Goal: Find specific page/section: Find specific page/section

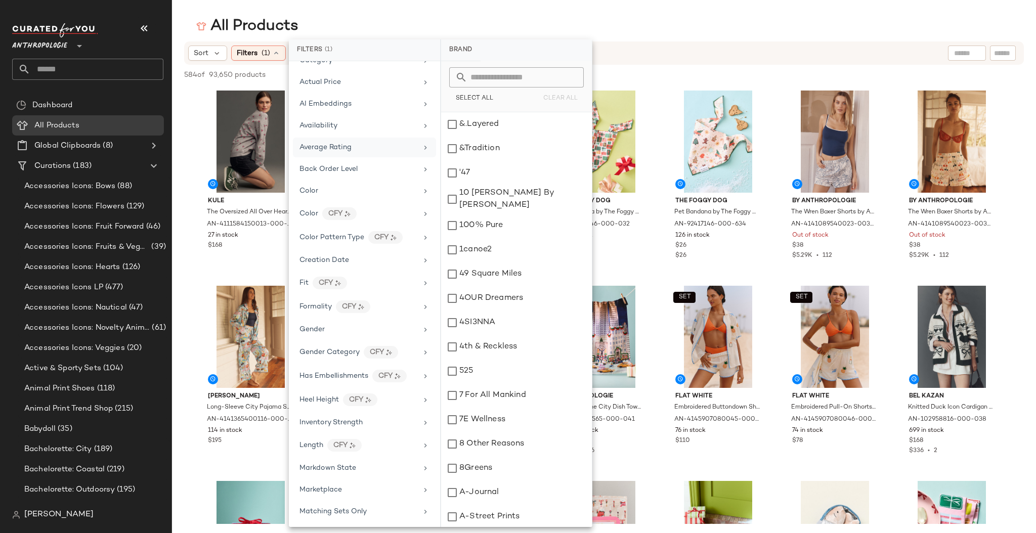
scroll to position [36, 0]
click at [421, 124] on icon at bounding box center [425, 126] width 8 height 8
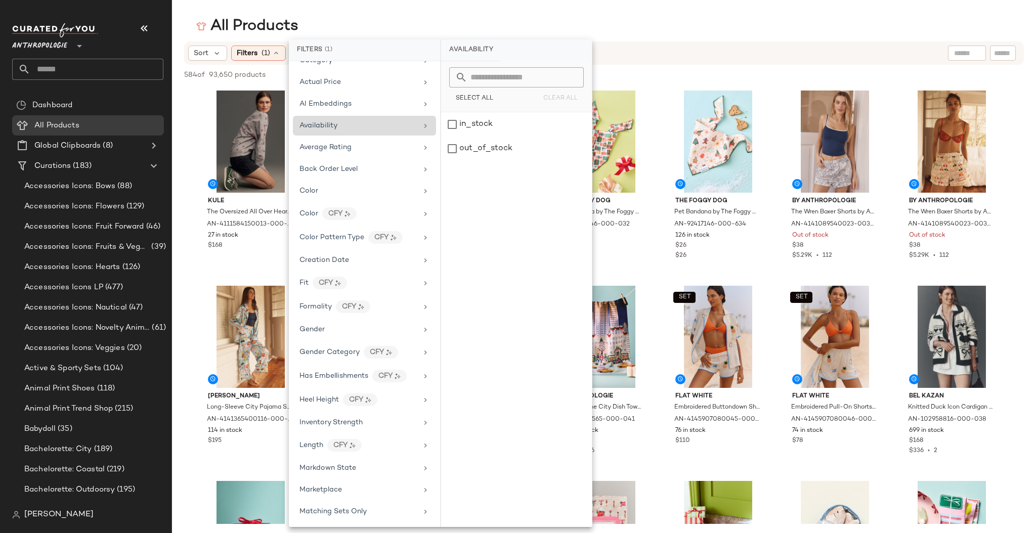
click at [422, 122] on icon at bounding box center [425, 126] width 8 height 8
click at [421, 123] on icon at bounding box center [425, 126] width 8 height 8
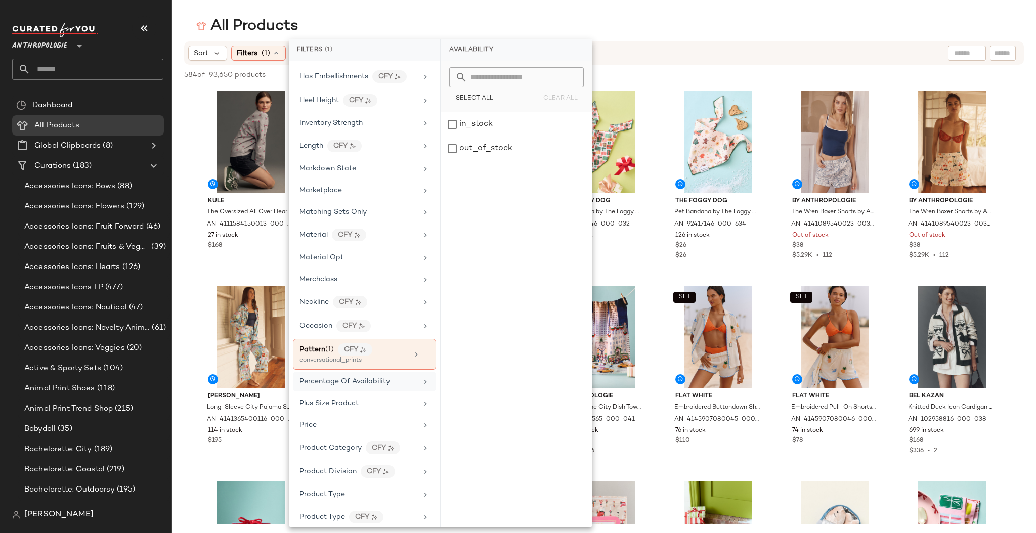
scroll to position [344, 0]
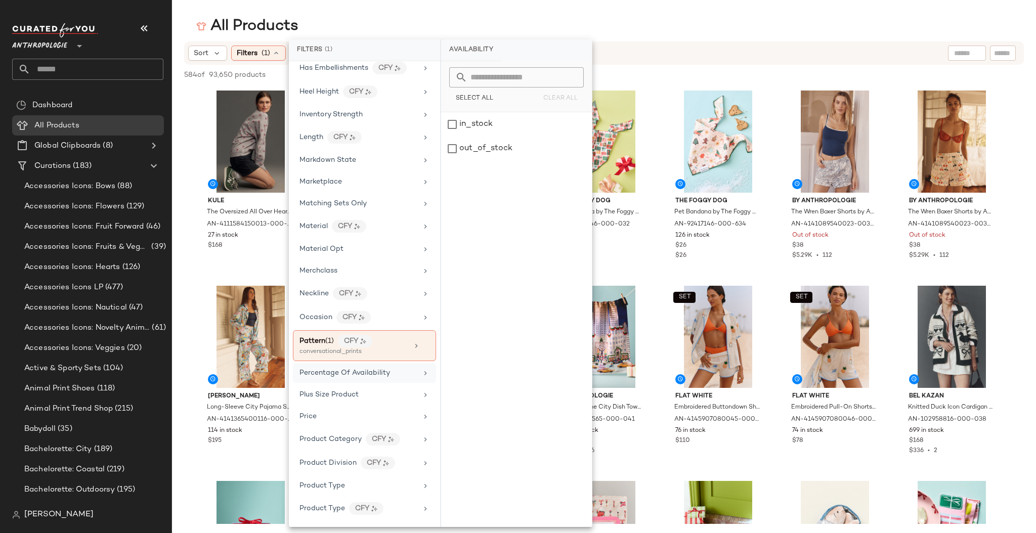
click at [423, 435] on icon at bounding box center [425, 439] width 8 height 8
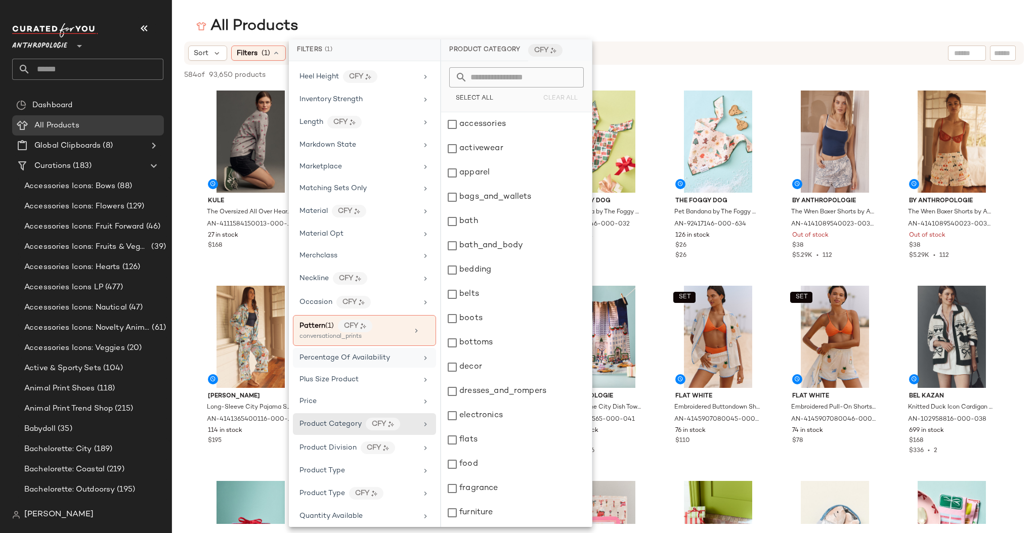
scroll to position [362, 0]
click at [421, 442] on icon at bounding box center [425, 446] width 8 height 8
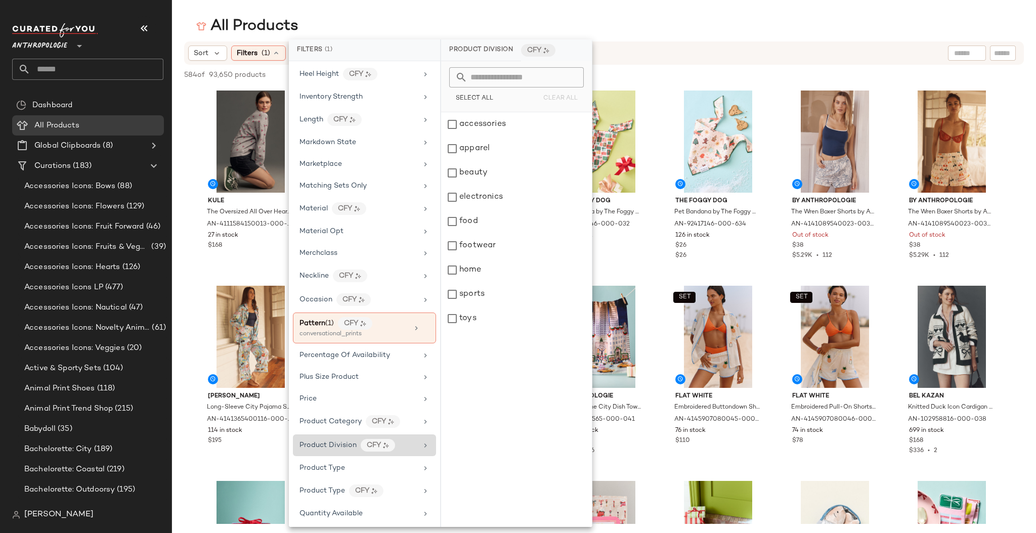
click at [422, 442] on icon at bounding box center [425, 446] width 8 height 8
click at [454, 249] on div "footwear" at bounding box center [516, 246] width 151 height 24
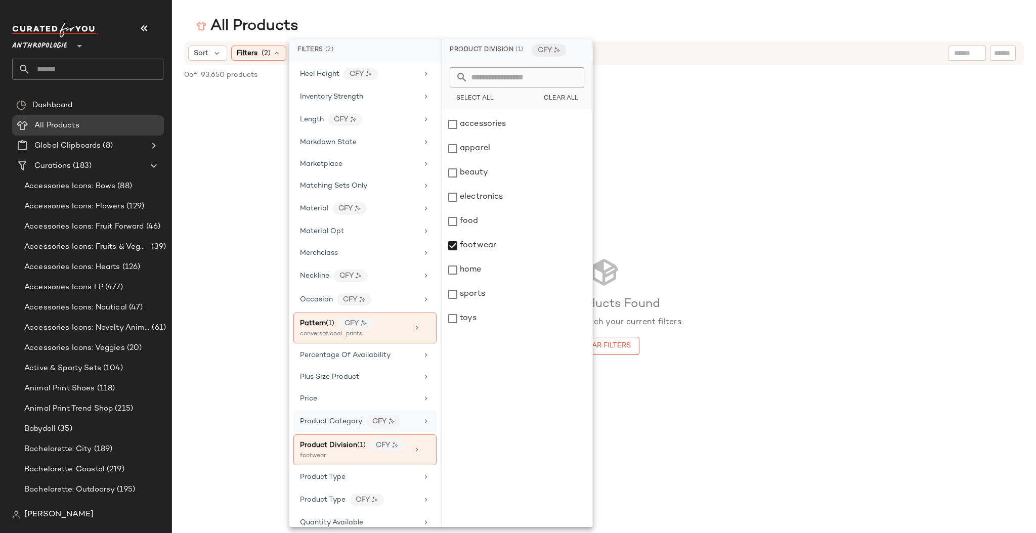
click at [422, 417] on icon at bounding box center [426, 421] width 8 height 8
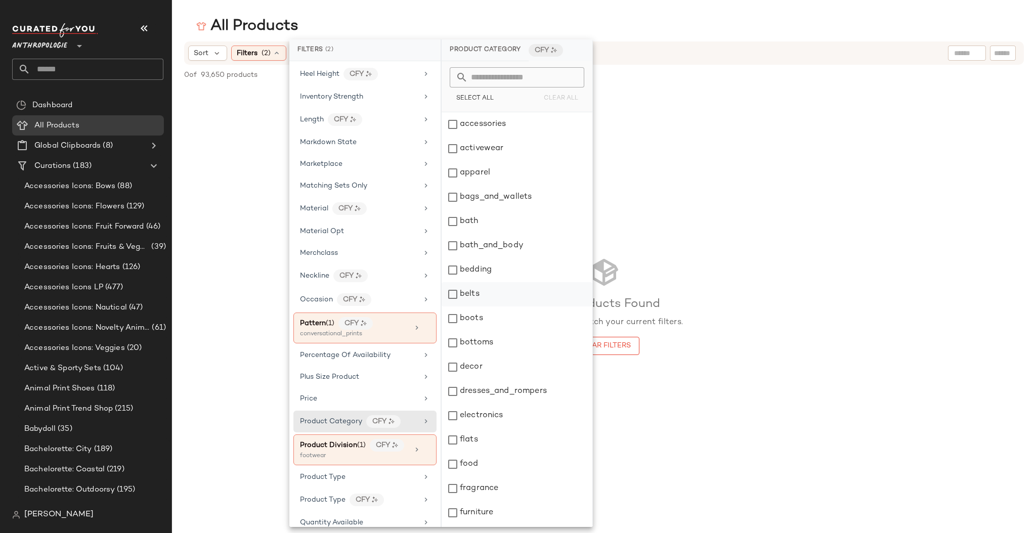
scroll to position [2, 0]
click at [423, 446] on icon at bounding box center [426, 449] width 7 height 7
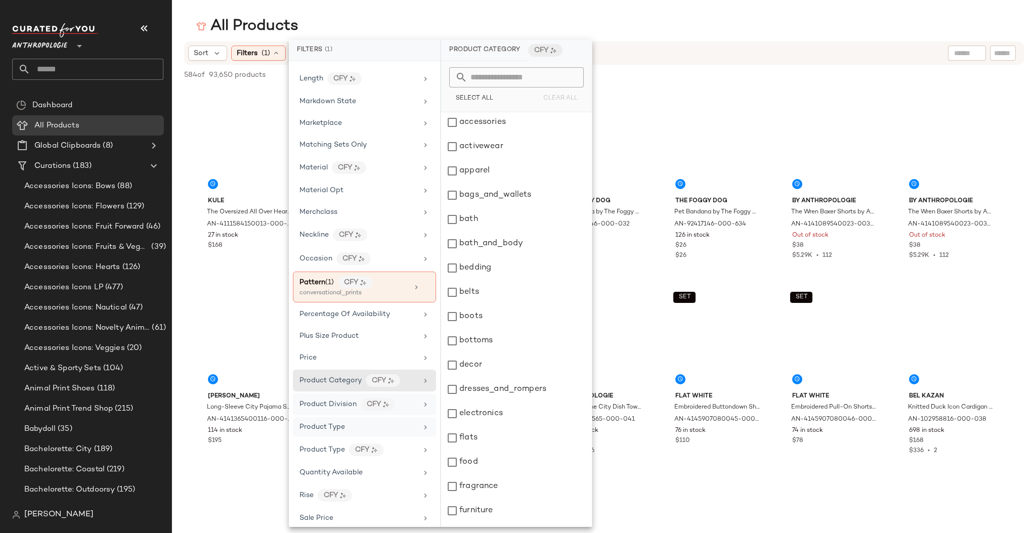
scroll to position [417, 0]
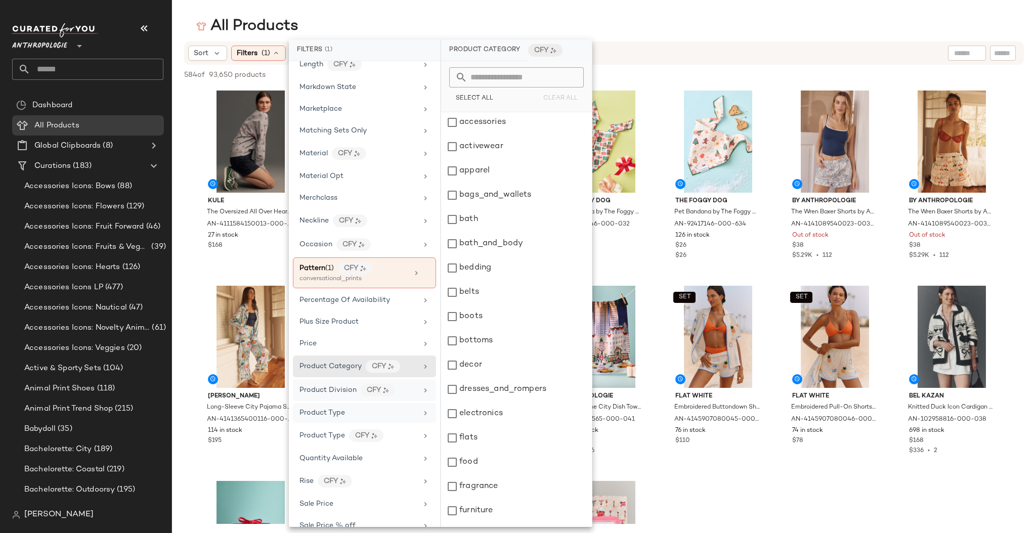
click at [421, 409] on icon at bounding box center [425, 413] width 8 height 8
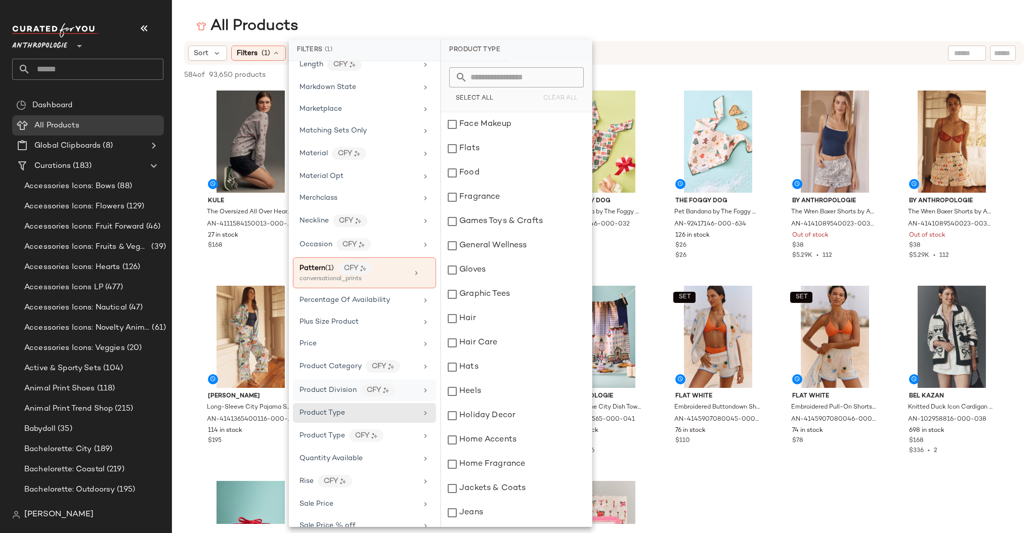
scroll to position [1114, 0]
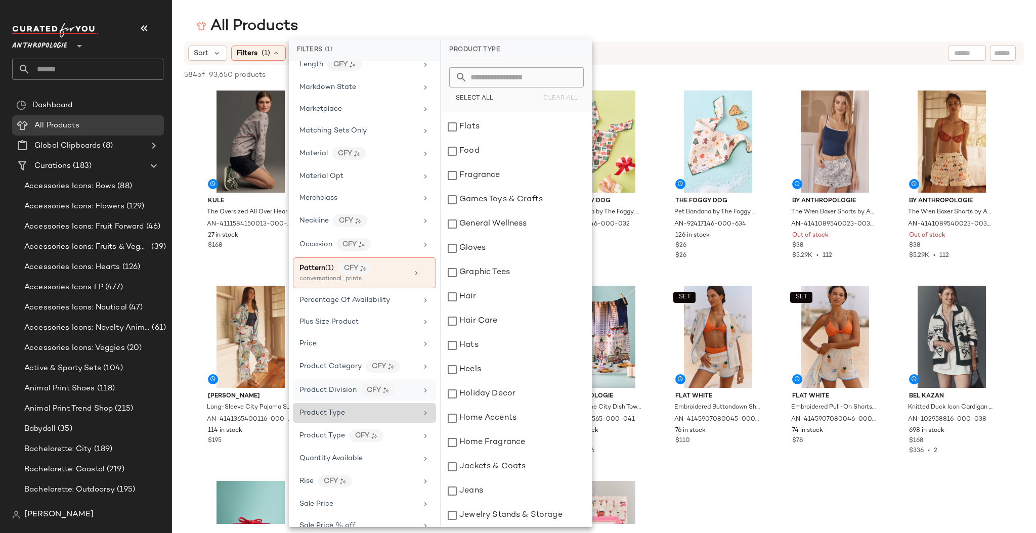
click at [421, 409] on icon at bounding box center [425, 413] width 8 height 8
click at [421, 432] on icon at bounding box center [425, 436] width 8 height 8
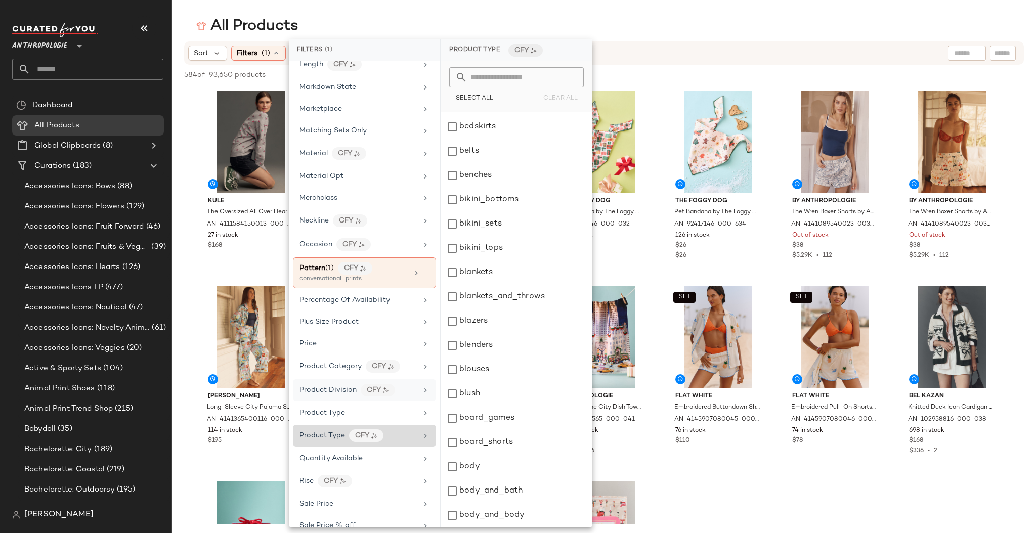
click at [421, 432] on icon at bounding box center [425, 436] width 8 height 8
click at [423, 409] on icon at bounding box center [425, 413] width 8 height 8
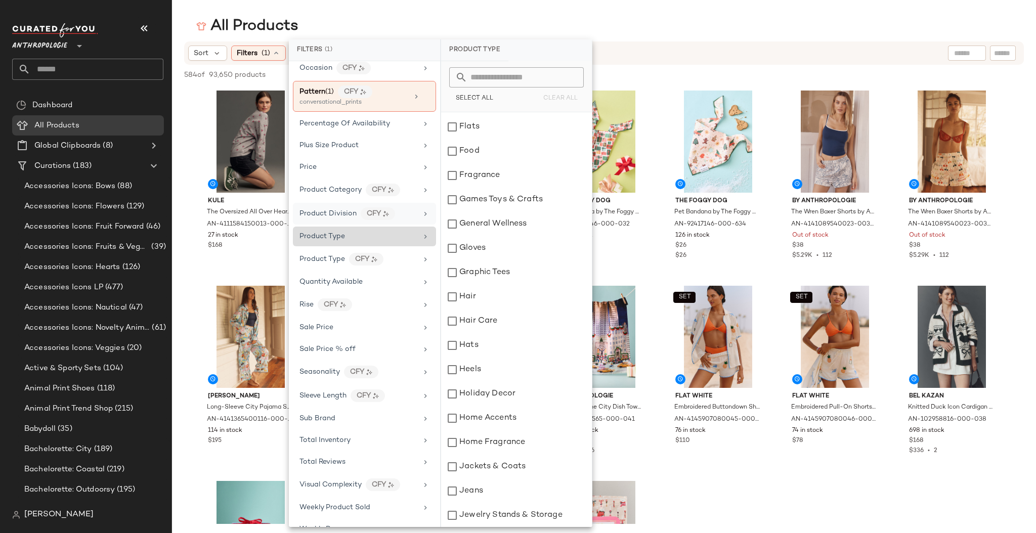
scroll to position [602, 0]
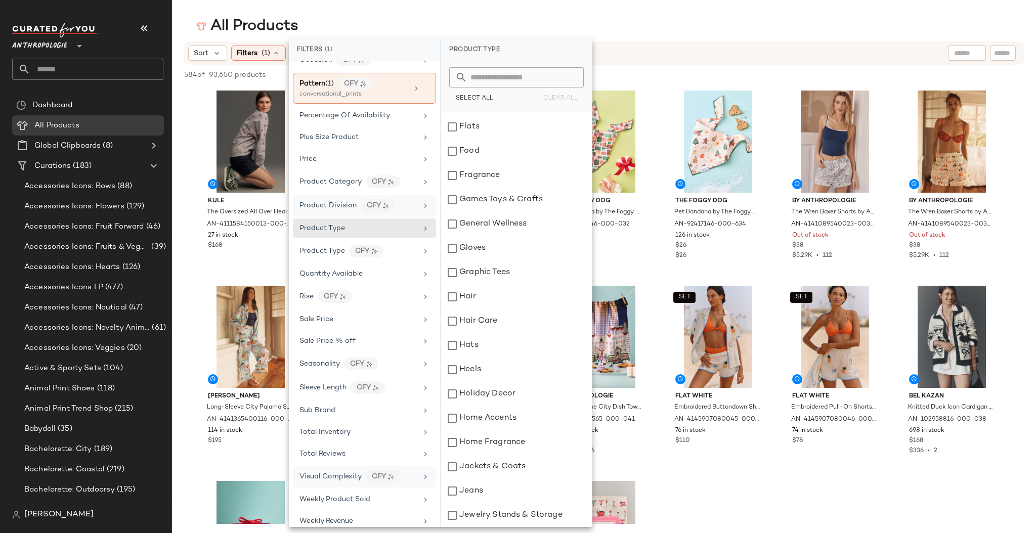
click at [421, 473] on icon at bounding box center [425, 477] width 8 height 8
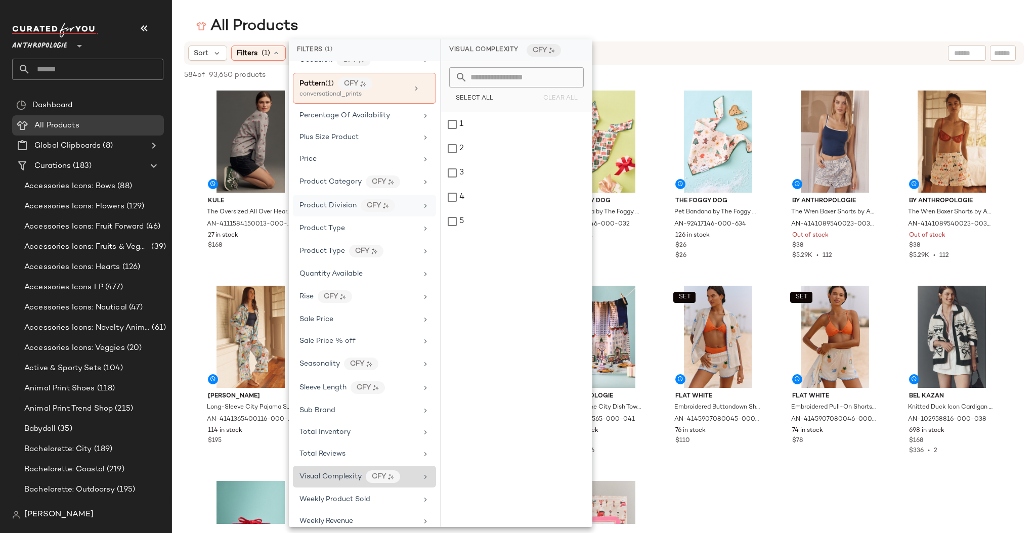
click at [422, 473] on icon at bounding box center [425, 477] width 8 height 8
click at [422, 517] on icon at bounding box center [425, 521] width 8 height 8
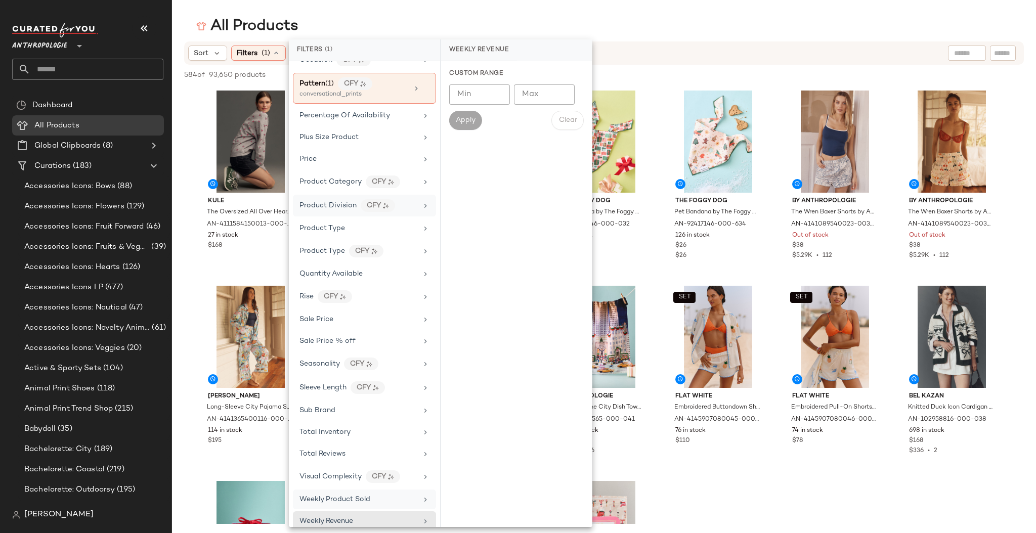
click at [421, 496] on icon at bounding box center [425, 500] width 8 height 8
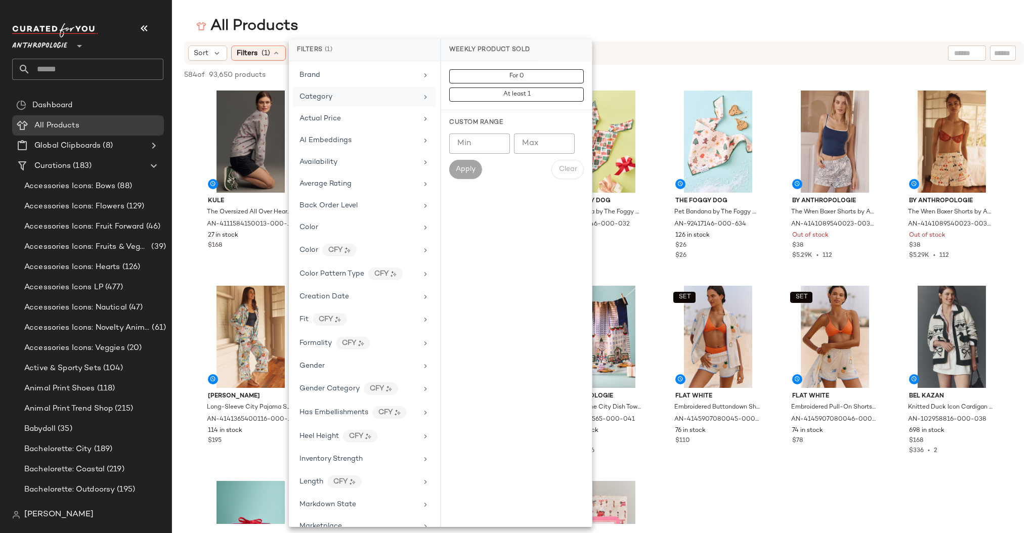
click at [421, 96] on icon at bounding box center [425, 97] width 8 height 8
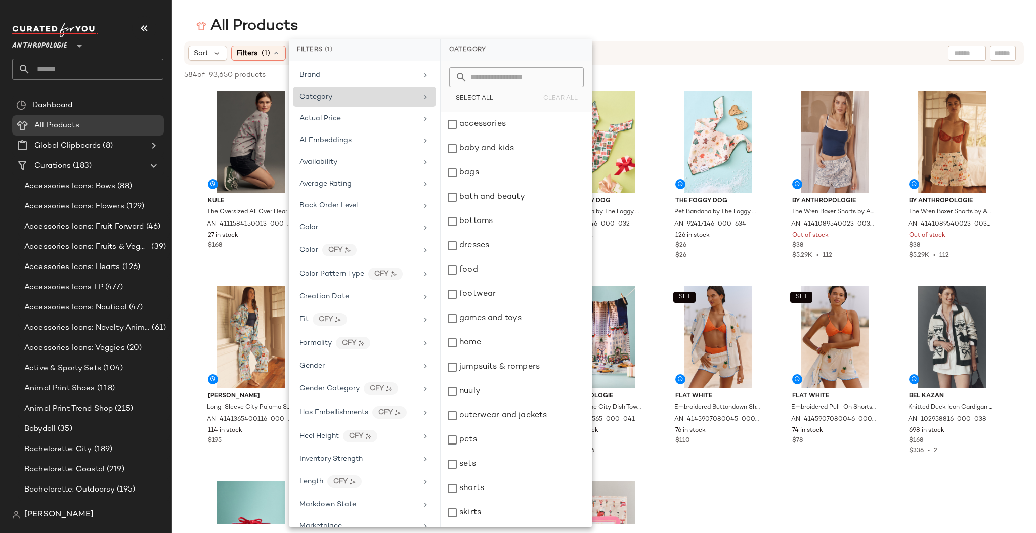
click at [422, 96] on icon at bounding box center [425, 97] width 8 height 8
click at [421, 95] on icon at bounding box center [425, 97] width 8 height 8
click at [422, 96] on icon at bounding box center [425, 97] width 8 height 8
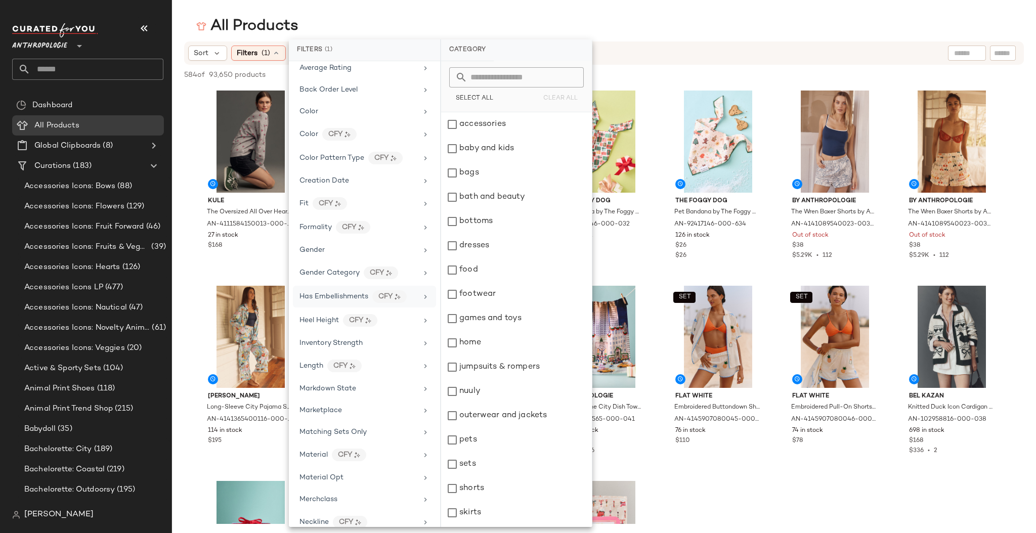
scroll to position [117, 0]
click at [421, 338] on icon at bounding box center [425, 342] width 8 height 8
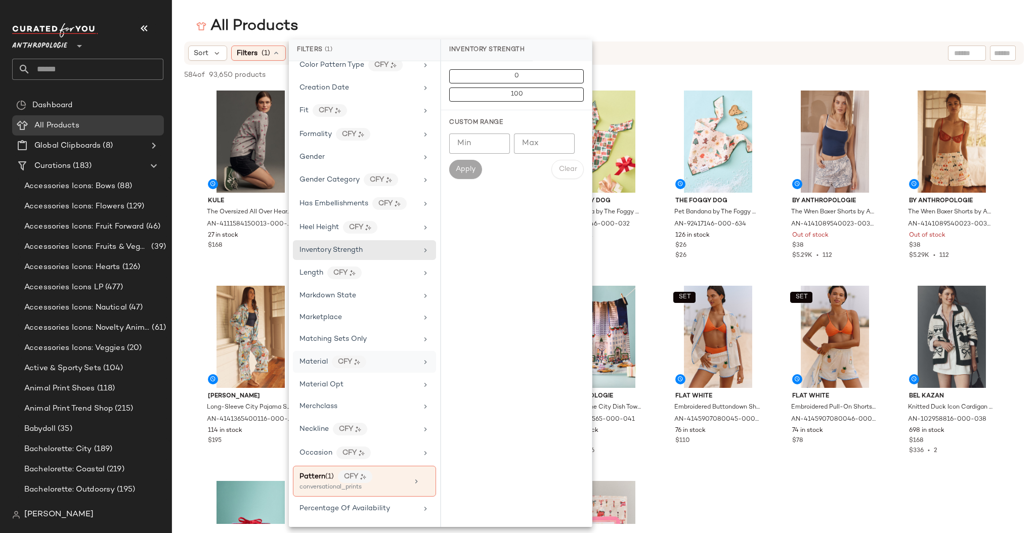
scroll to position [219, 0]
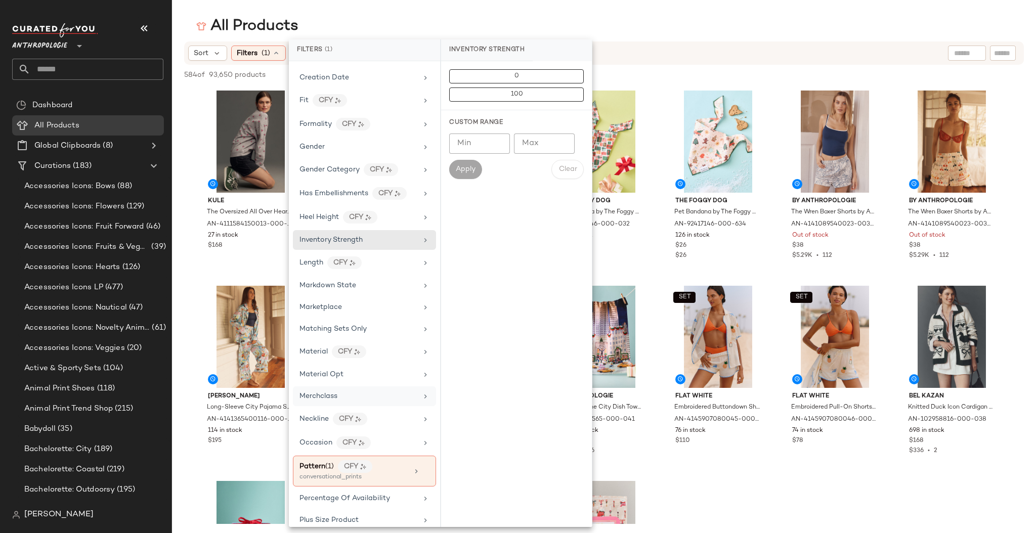
click at [421, 392] on icon at bounding box center [425, 396] width 8 height 8
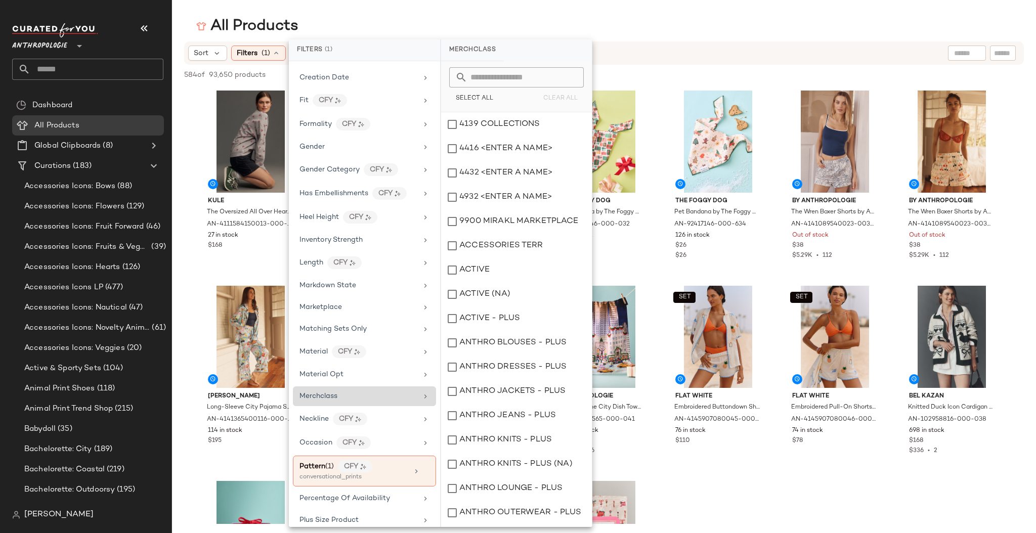
click at [421, 392] on icon at bounding box center [425, 396] width 8 height 8
click at [423, 392] on icon at bounding box center [425, 396] width 8 height 8
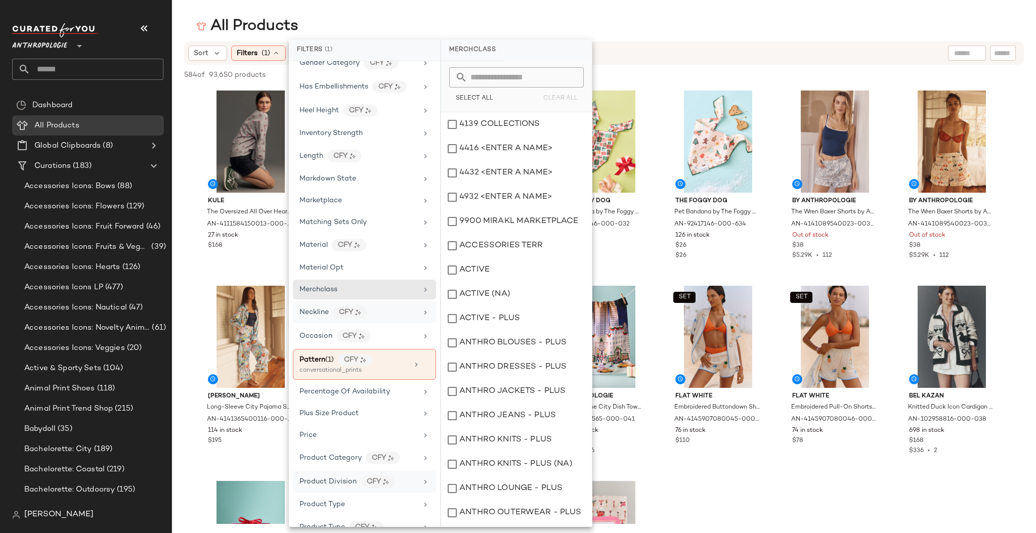
scroll to position [326, 0]
click at [422, 361] on icon at bounding box center [425, 364] width 7 height 7
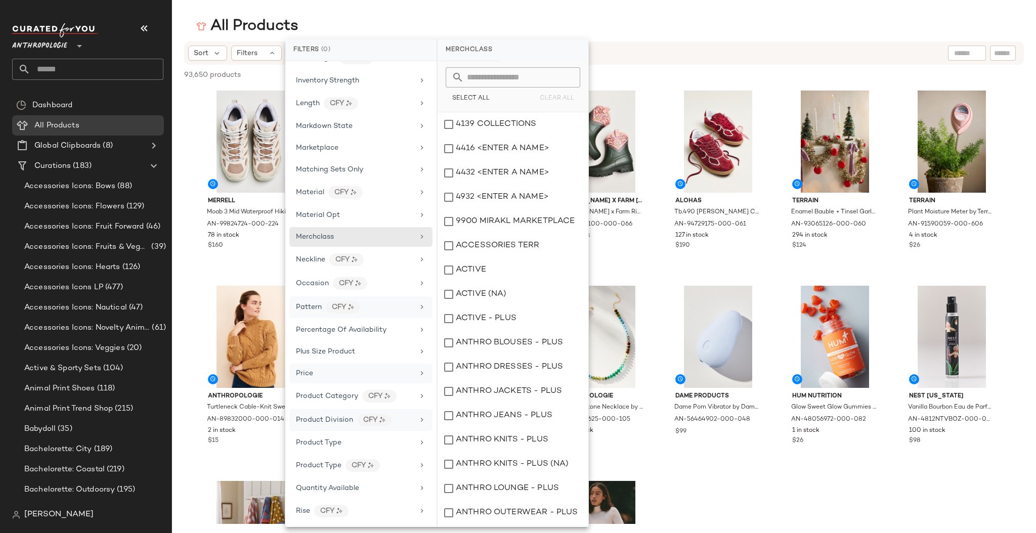
scroll to position [383, 0]
click at [418, 387] on icon at bounding box center [422, 391] width 8 height 8
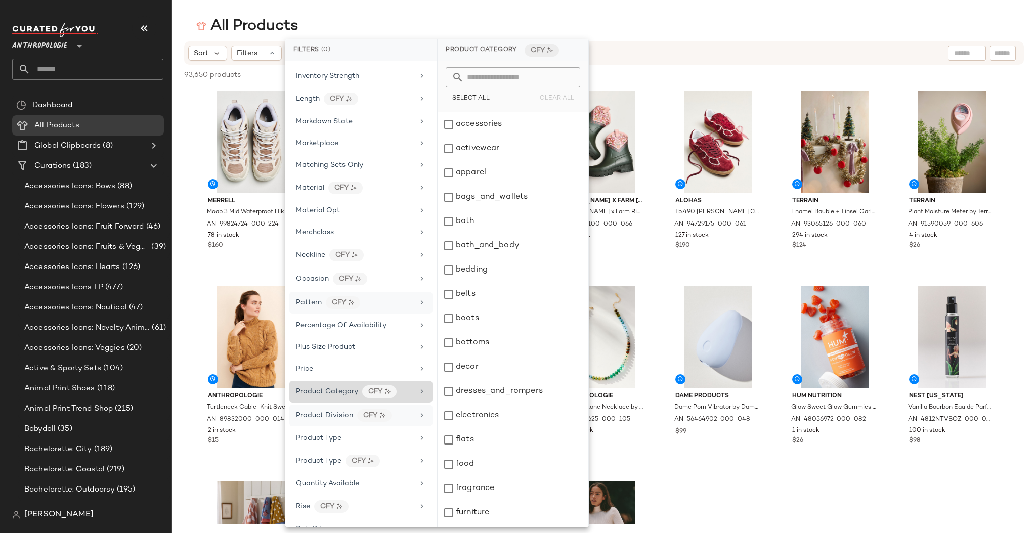
click at [419, 387] on icon at bounding box center [422, 391] width 8 height 8
click at [418, 387] on icon at bounding box center [422, 391] width 8 height 8
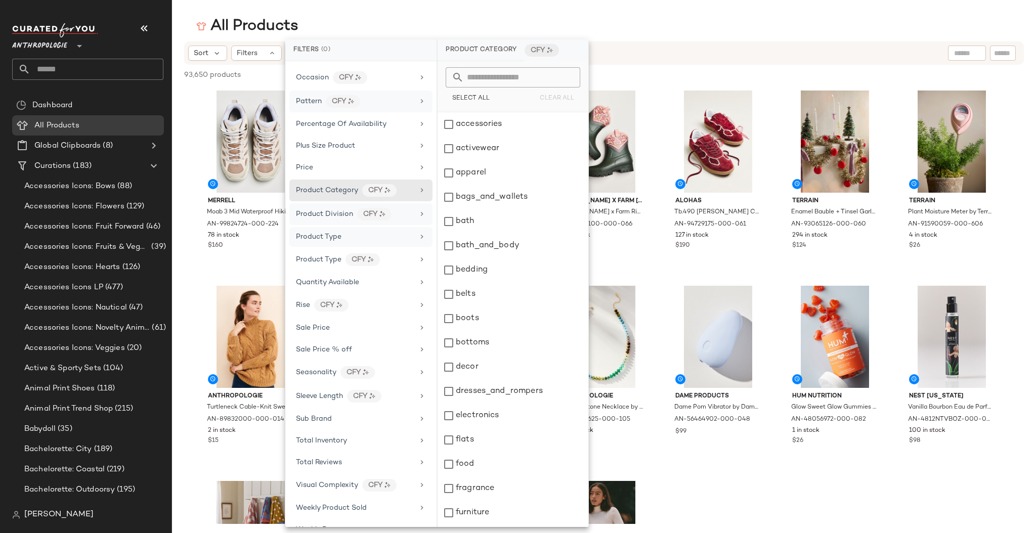
scroll to position [593, 0]
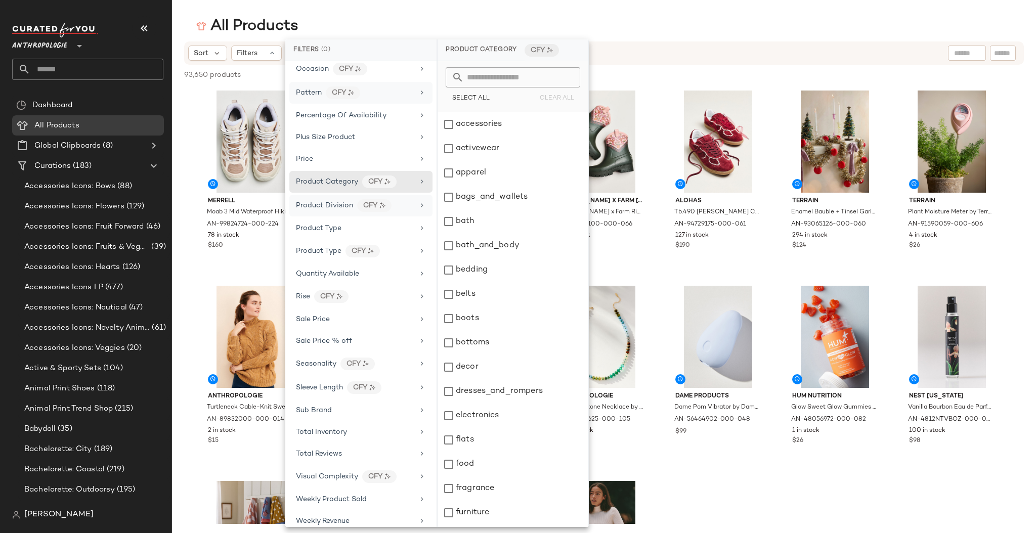
click at [703, 35] on div "All Products" at bounding box center [604, 26] width 864 height 20
